Goal: Check status: Check status

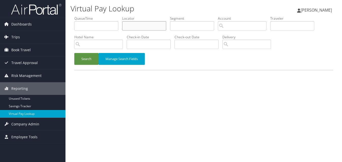
click at [146, 26] on input "text" at bounding box center [144, 25] width 44 height 9
paste input "IYJTFK"
type input "IYJTFK"
click at [94, 59] on button "Search" at bounding box center [86, 59] width 24 height 12
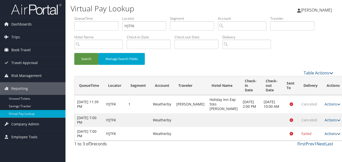
click at [337, 135] on icon at bounding box center [339, 134] width 4 height 4
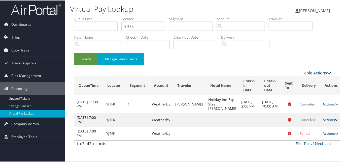
scroll to position [14, 0]
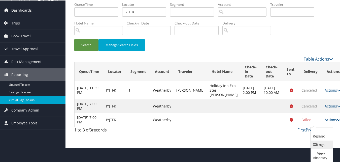
click at [325, 143] on link "Logs" at bounding box center [321, 144] width 21 height 9
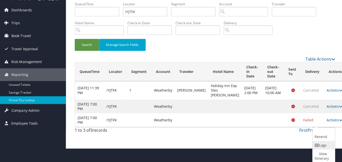
scroll to position [0, 0]
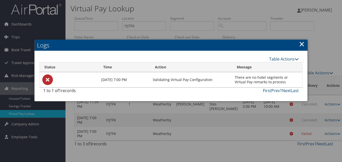
click at [300, 42] on link "×" at bounding box center [302, 44] width 6 height 10
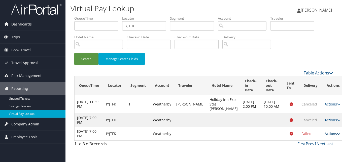
click at [325, 136] on link "Actions" at bounding box center [333, 133] width 16 height 5
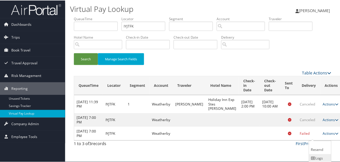
scroll to position [14, 0]
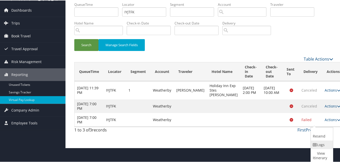
click at [327, 143] on link "Logs" at bounding box center [321, 144] width 21 height 9
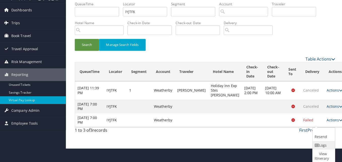
scroll to position [0, 0]
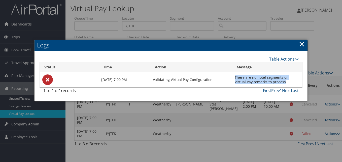
drag, startPoint x: 234, startPoint y: 76, endPoint x: 277, endPoint y: 83, distance: 43.3
click at [277, 83] on td "There are no hotel segments or Virtual Pay remarks to process" at bounding box center [267, 79] width 70 height 15
copy td "There are no hotel segments or Virtual Pay remarks to process"
drag, startPoint x: 302, startPoint y: 46, endPoint x: 318, endPoint y: 50, distance: 16.7
click at [302, 46] on link "×" at bounding box center [302, 44] width 6 height 10
